Goal: Book appointment/travel/reservation

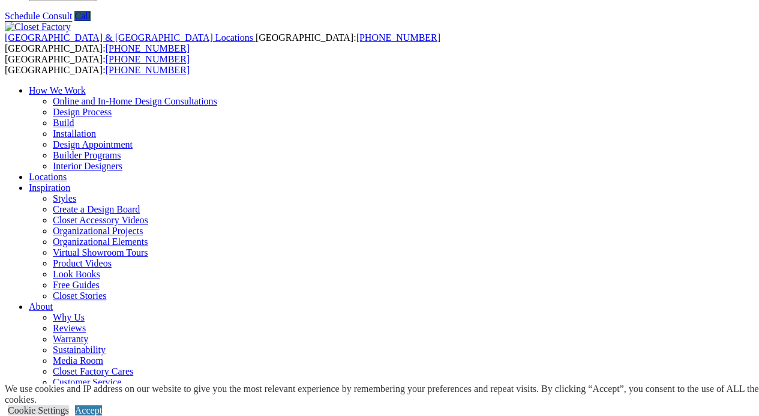
scroll to position [60, 0]
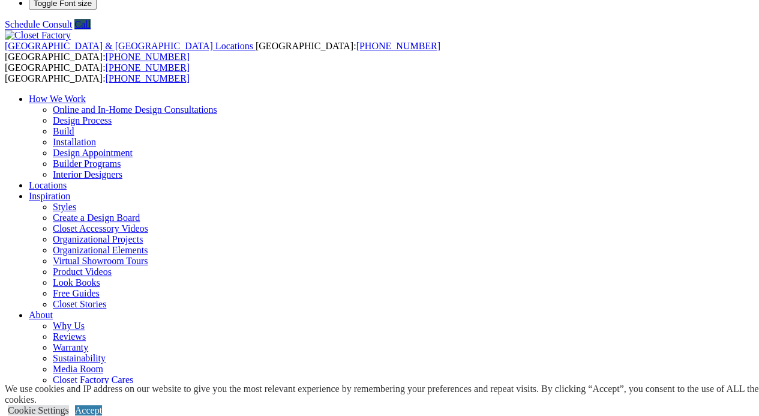
scroll to position [0, 0]
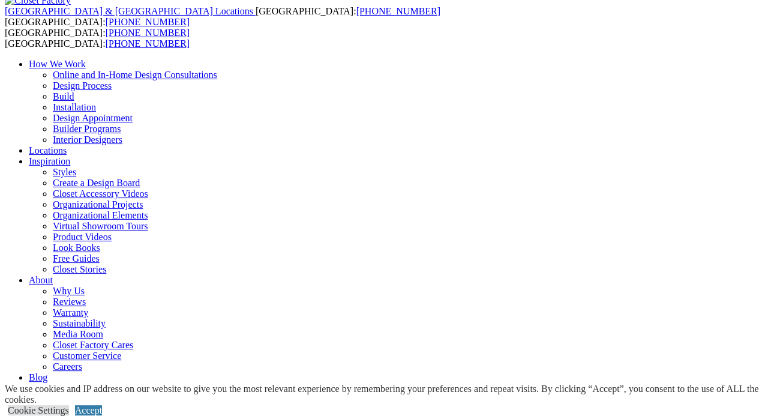
scroll to position [120, 0]
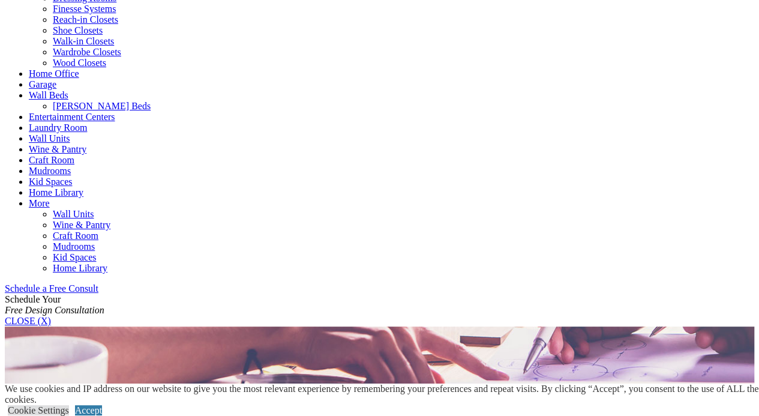
scroll to position [480, 0]
